Goal: Transaction & Acquisition: Purchase product/service

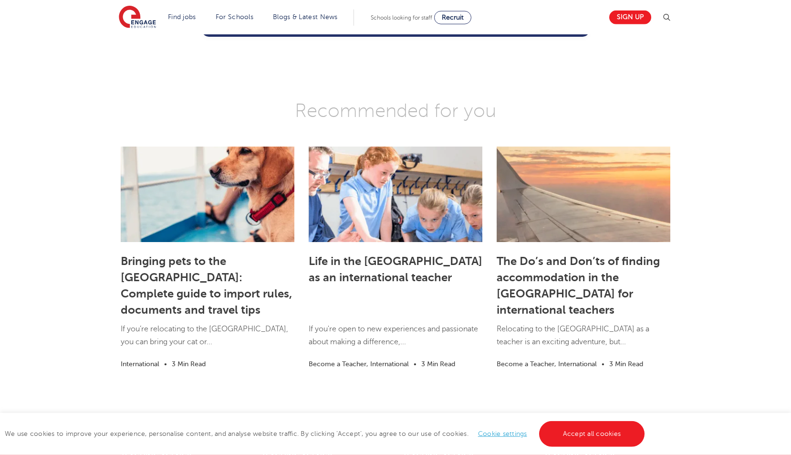
scroll to position [1366, 0]
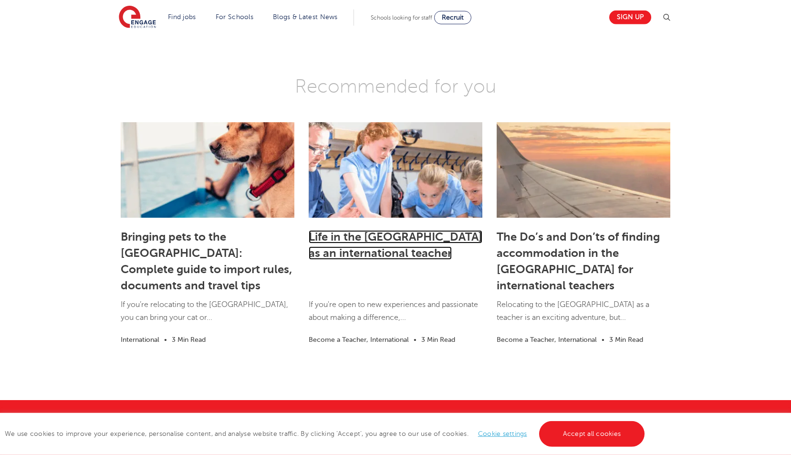
click at [372, 230] on link "Life in the UK as an international teacher" at bounding box center [396, 245] width 174 height 30
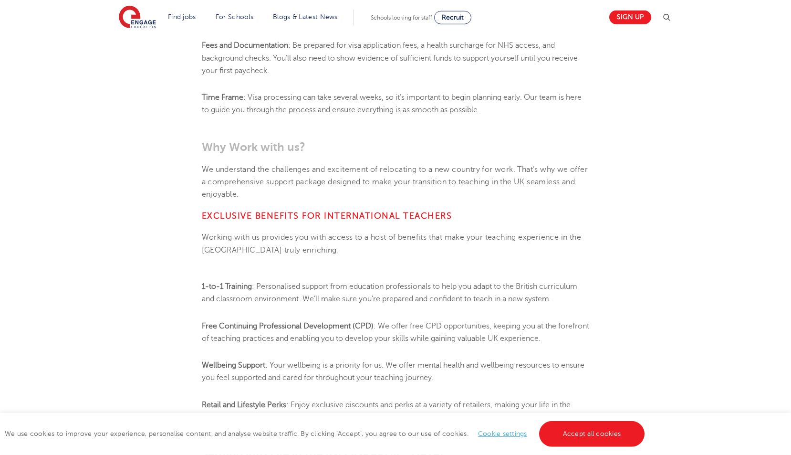
scroll to position [504, 0]
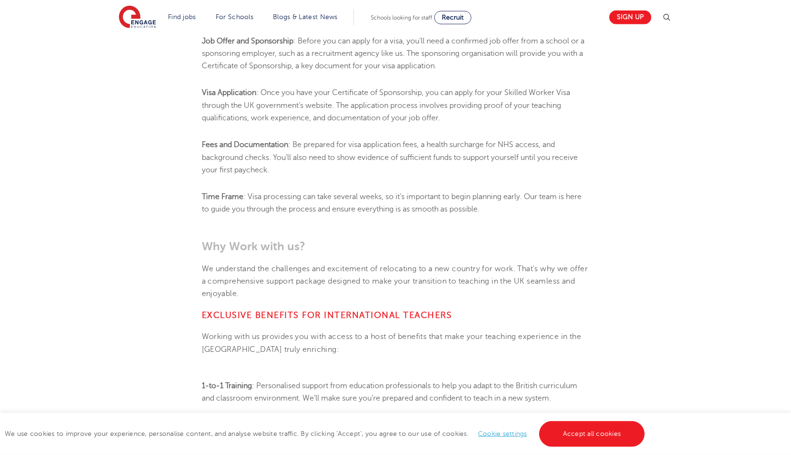
click at [164, 19] on section "Find jobs All vacancies We have one of the UK's largest database. and with hund…" at bounding box center [361, 17] width 485 height 35
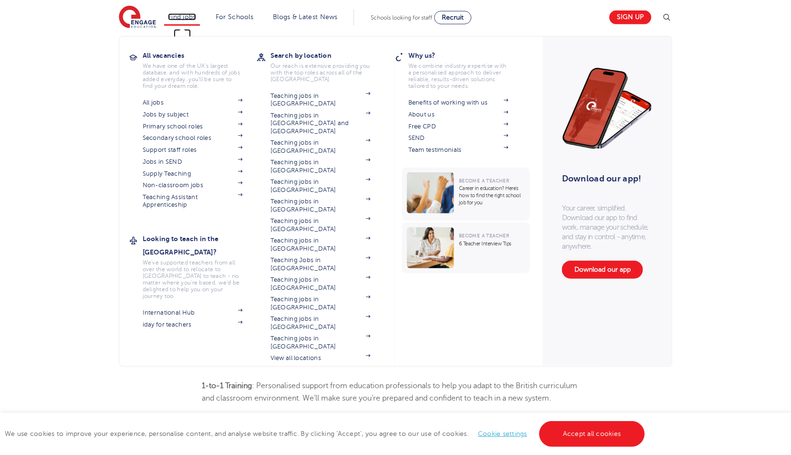
click at [181, 16] on link "Find jobs" at bounding box center [182, 16] width 28 height 7
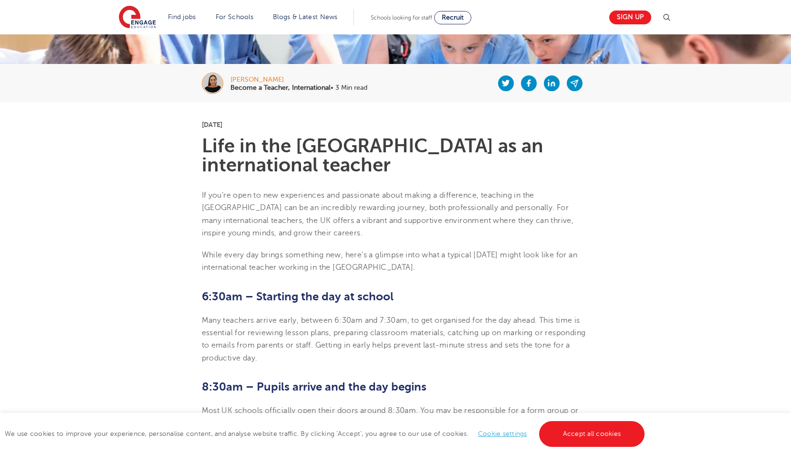
scroll to position [163, 0]
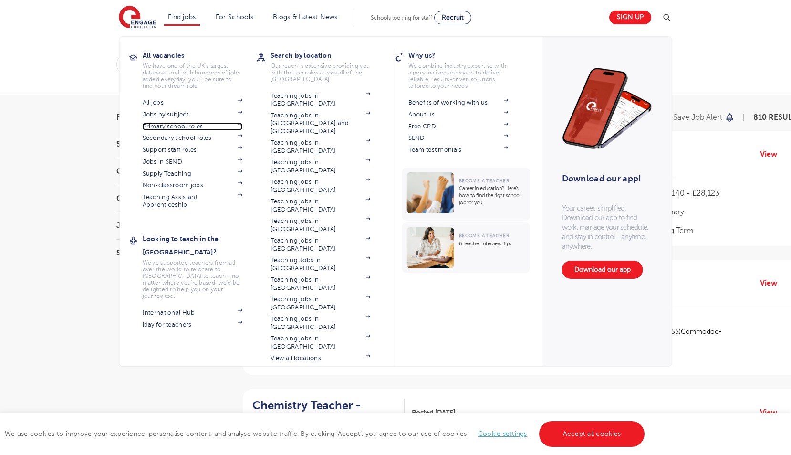
click at [173, 127] on link "Primary school roles" at bounding box center [193, 127] width 100 height 8
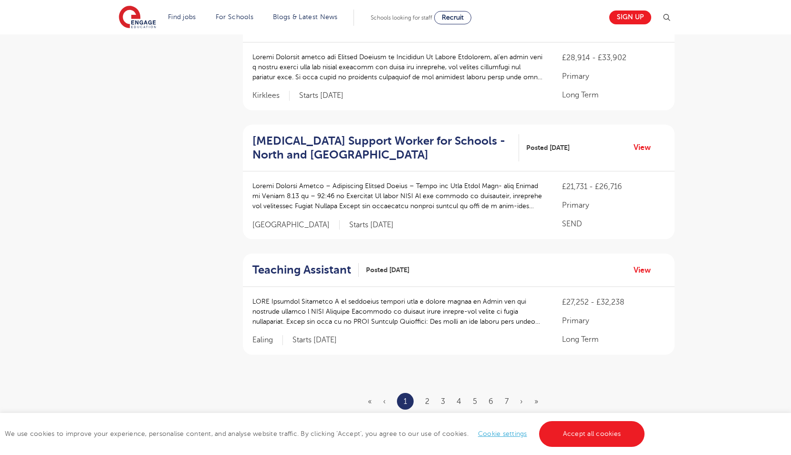
scroll to position [1205, 0]
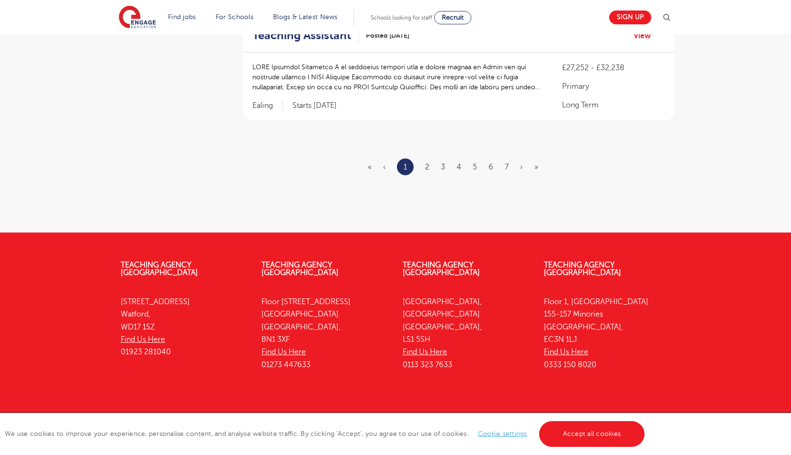
click at [435, 158] on ul "« ‹ 1 2 3 4 5 6 7 › »" at bounding box center [459, 166] width 182 height 17
click at [427, 163] on link "2" at bounding box center [427, 167] width 4 height 9
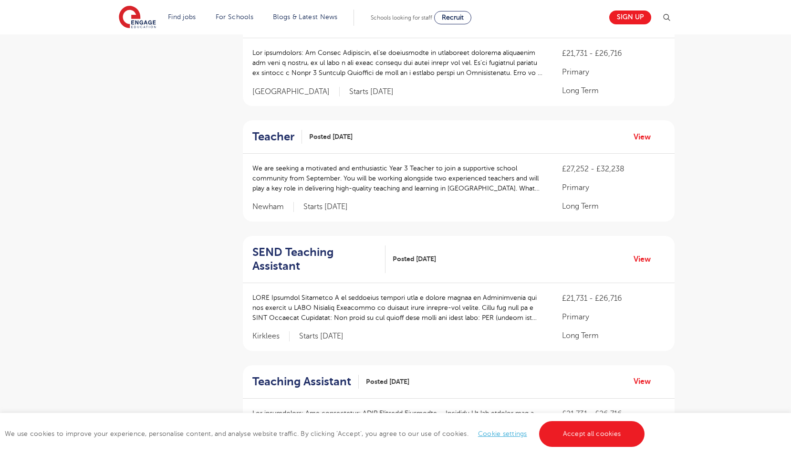
scroll to position [256, 0]
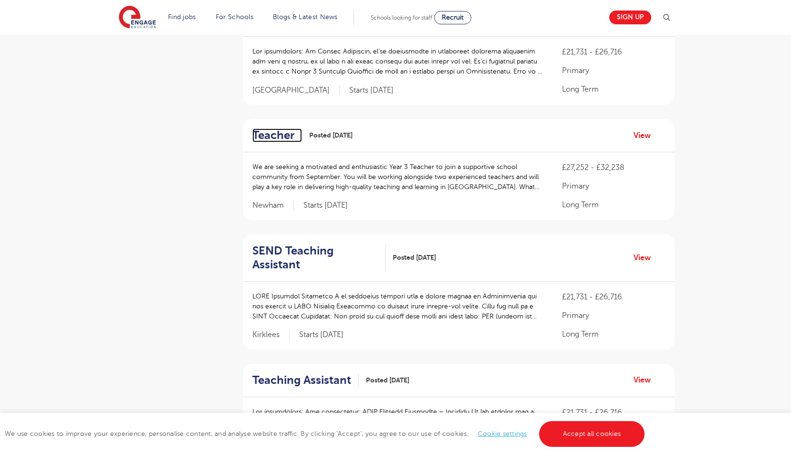
click at [265, 134] on h2 "Teacher" at bounding box center [273, 135] width 42 height 14
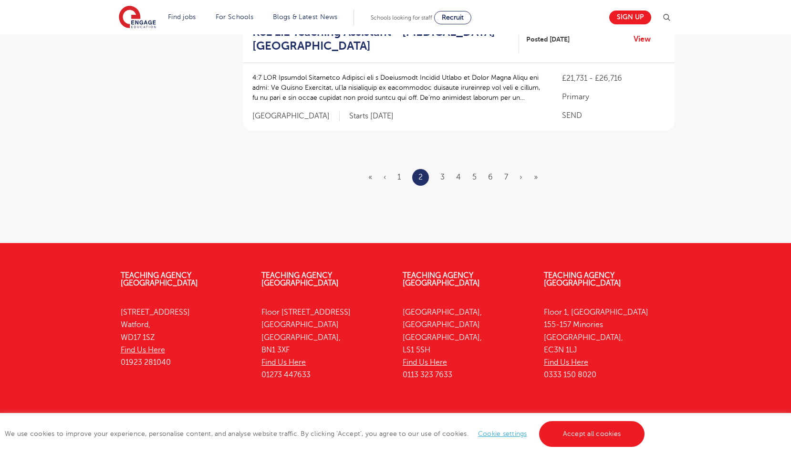
scroll to position [1219, 0]
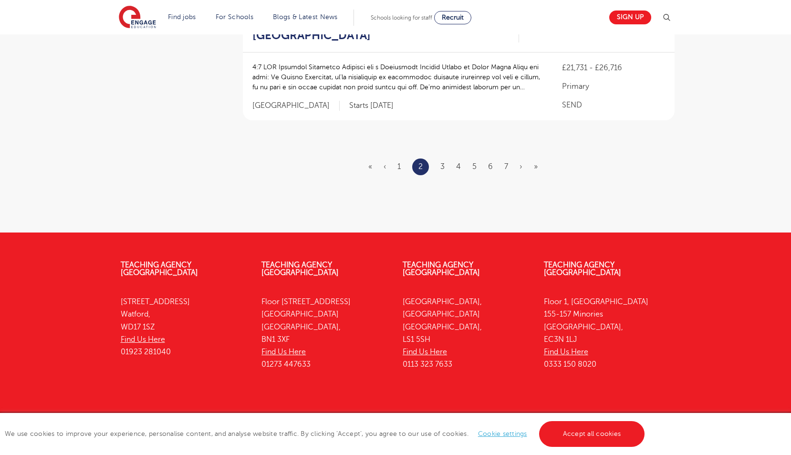
click at [442, 160] on li "3" at bounding box center [443, 166] width 4 height 12
click at [443, 162] on link "3" at bounding box center [443, 166] width 4 height 9
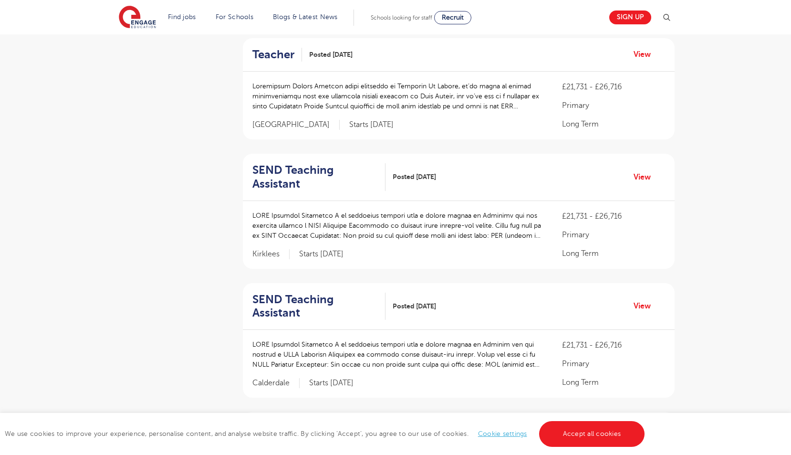
scroll to position [727, 0]
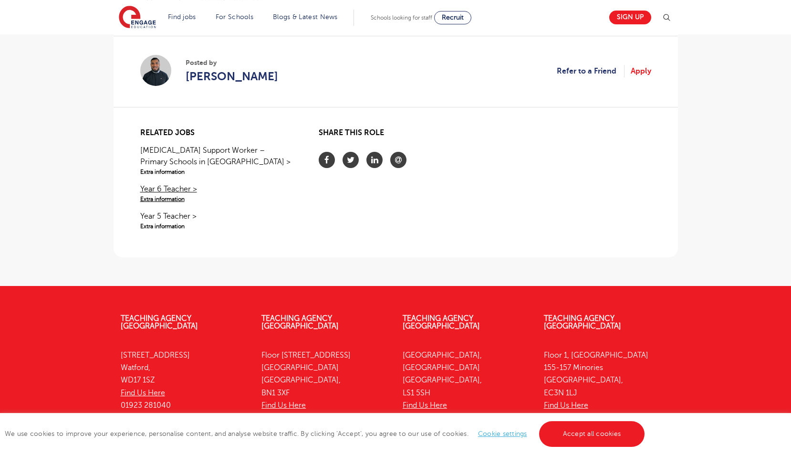
scroll to position [556, 0]
